Goal: Information Seeking & Learning: Learn about a topic

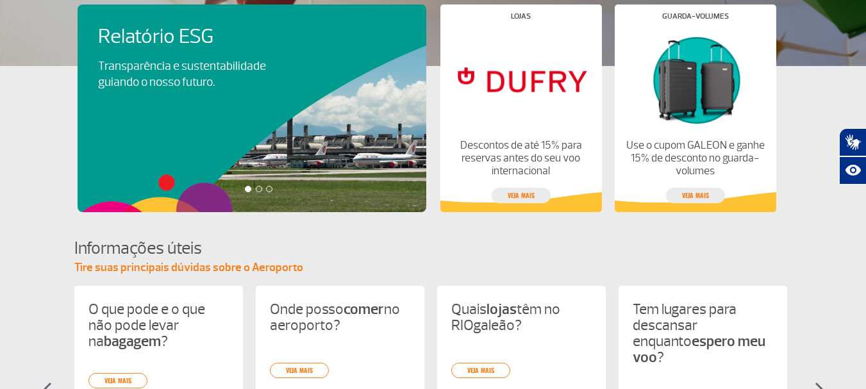
scroll to position [449, 0]
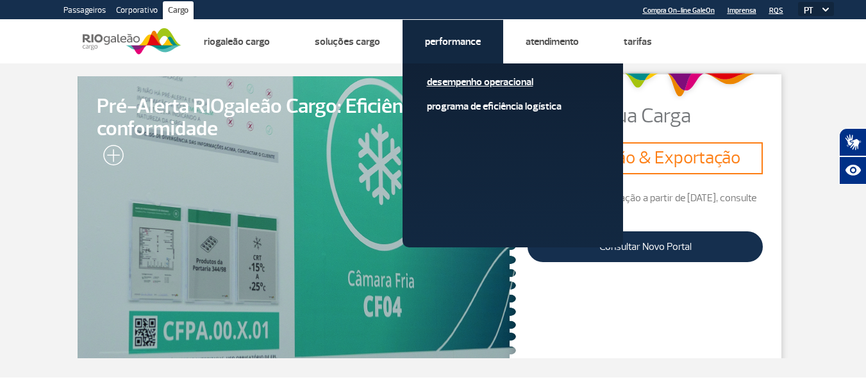
click at [492, 87] on link "Desempenho Operacional" at bounding box center [513, 82] width 172 height 14
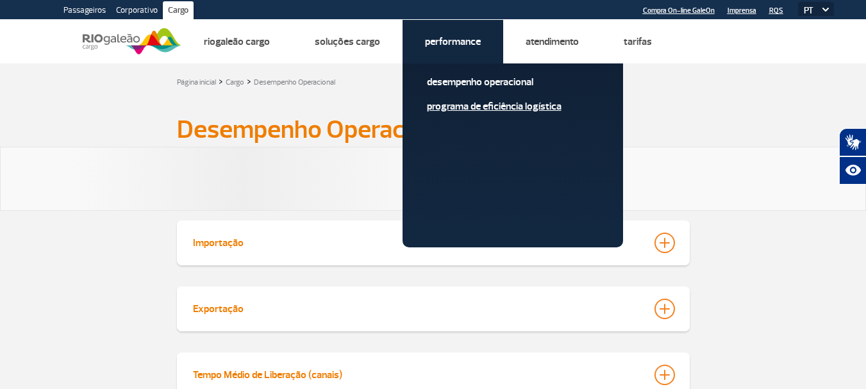
click at [492, 103] on link "Programa de Eficiência Logística" at bounding box center [513, 106] width 172 height 14
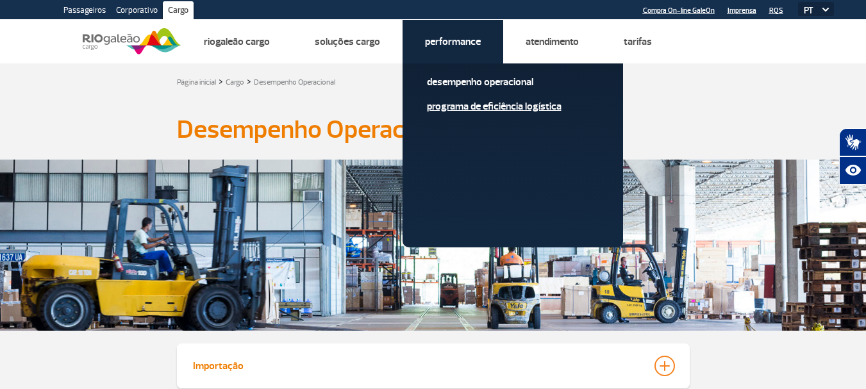
click at [475, 109] on link "Programa de Eficiência Logística" at bounding box center [513, 106] width 172 height 14
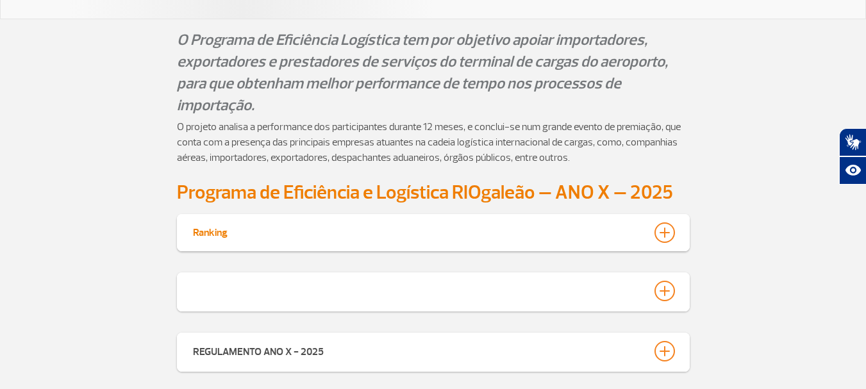
scroll to position [256, 0]
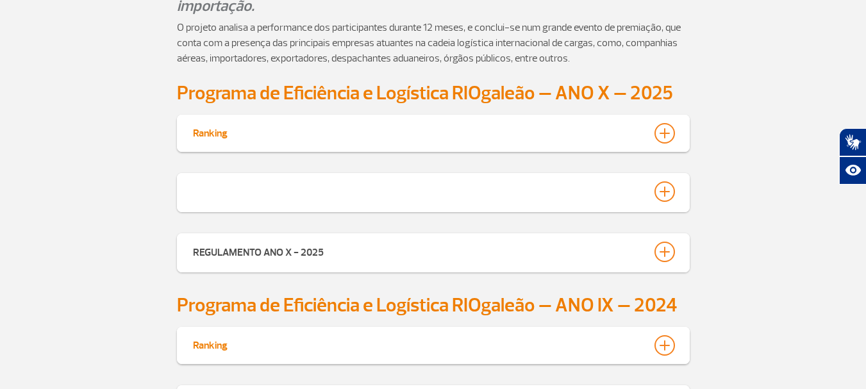
click at [392, 133] on button "Ranking" at bounding box center [433, 133] width 482 height 22
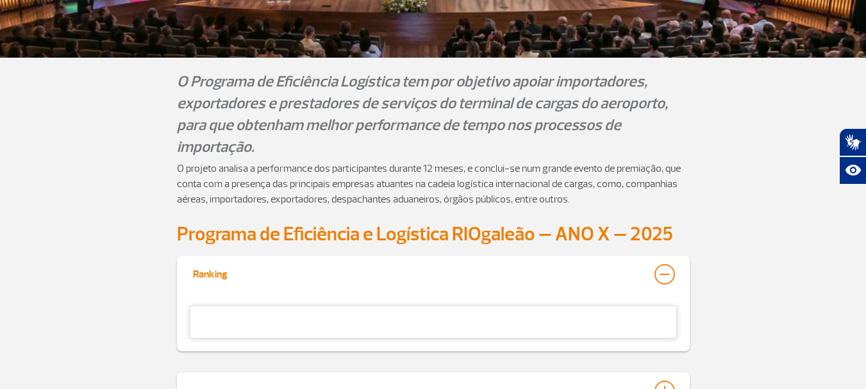
scroll to position [398, 0]
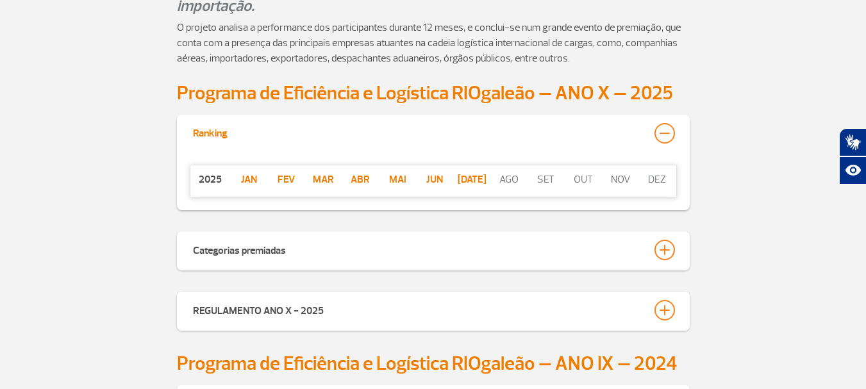
click at [476, 176] on p "jul" at bounding box center [471, 179] width 37 height 15
click at [385, 265] on div "Categorias premiadas" at bounding box center [433, 250] width 513 height 39
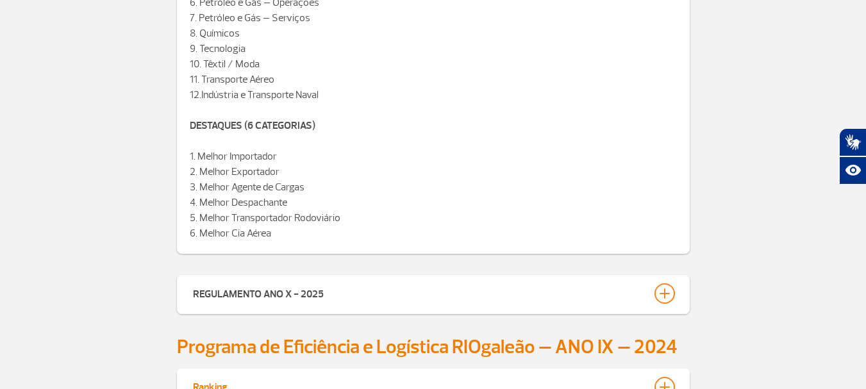
scroll to position [846, 0]
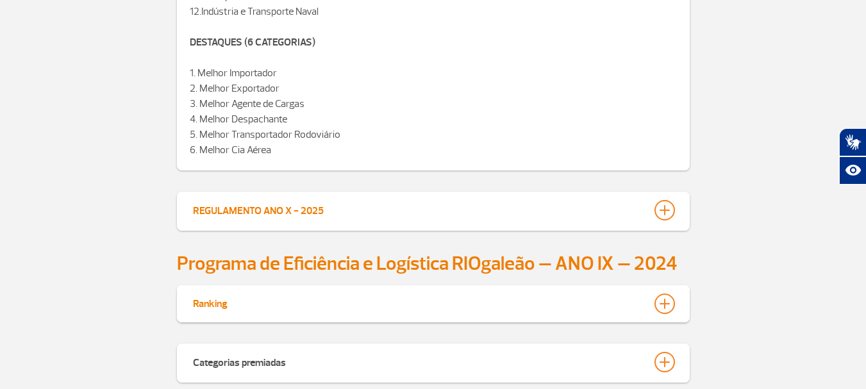
click at [289, 211] on div "REGULAMENTO ANO X - 2025" at bounding box center [258, 209] width 131 height 18
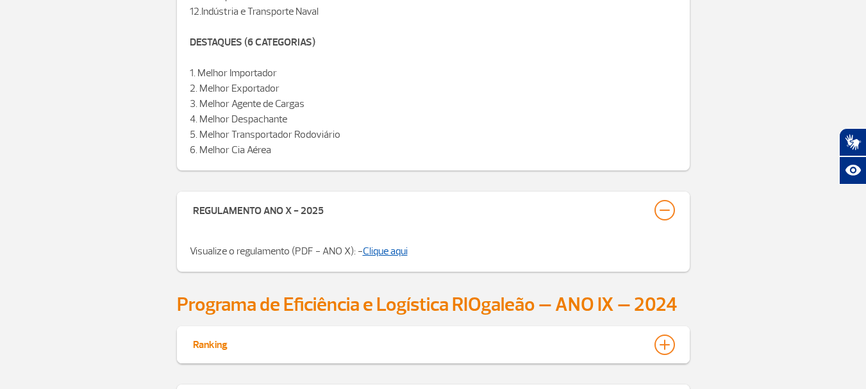
click at [387, 251] on link "Clique aqui" at bounding box center [385, 251] width 45 height 13
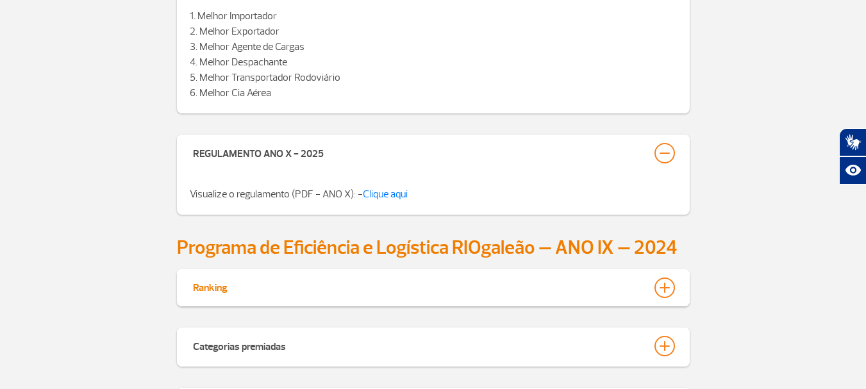
scroll to position [975, 0]
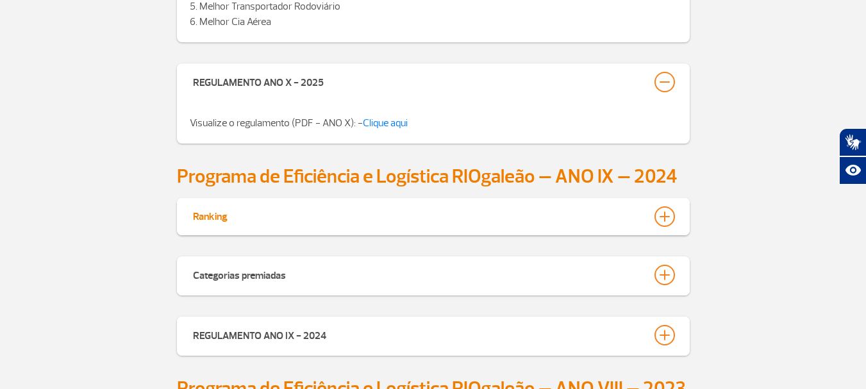
click at [348, 214] on button "Ranking" at bounding box center [433, 217] width 482 height 22
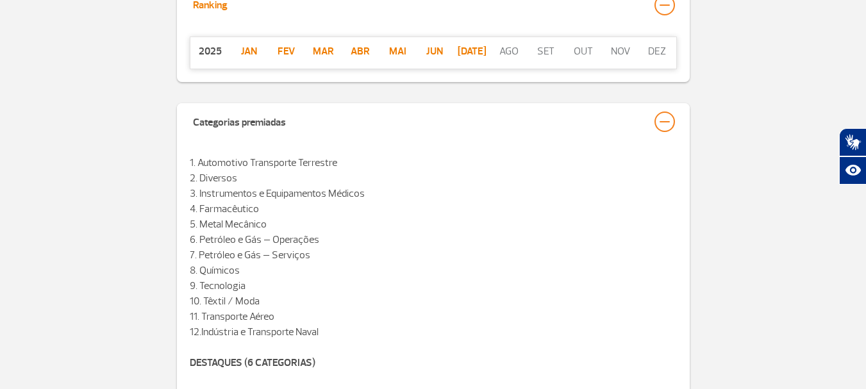
scroll to position [398, 0]
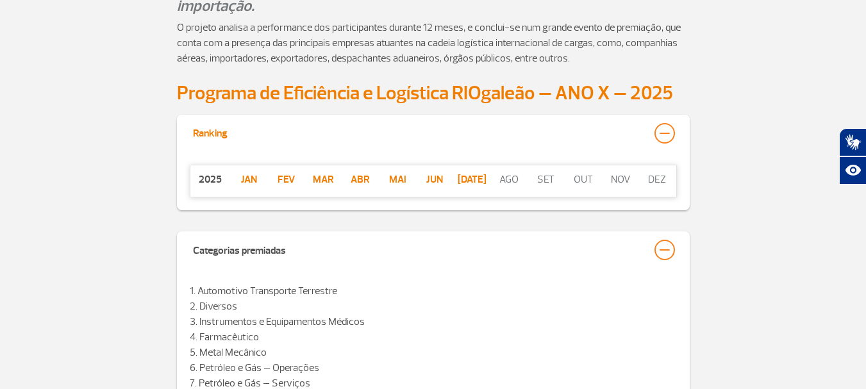
click at [206, 183] on p "2025" at bounding box center [210, 179] width 40 height 15
click at [441, 182] on p "Jun" at bounding box center [434, 179] width 37 height 15
